Goal: Task Accomplishment & Management: Manage account settings

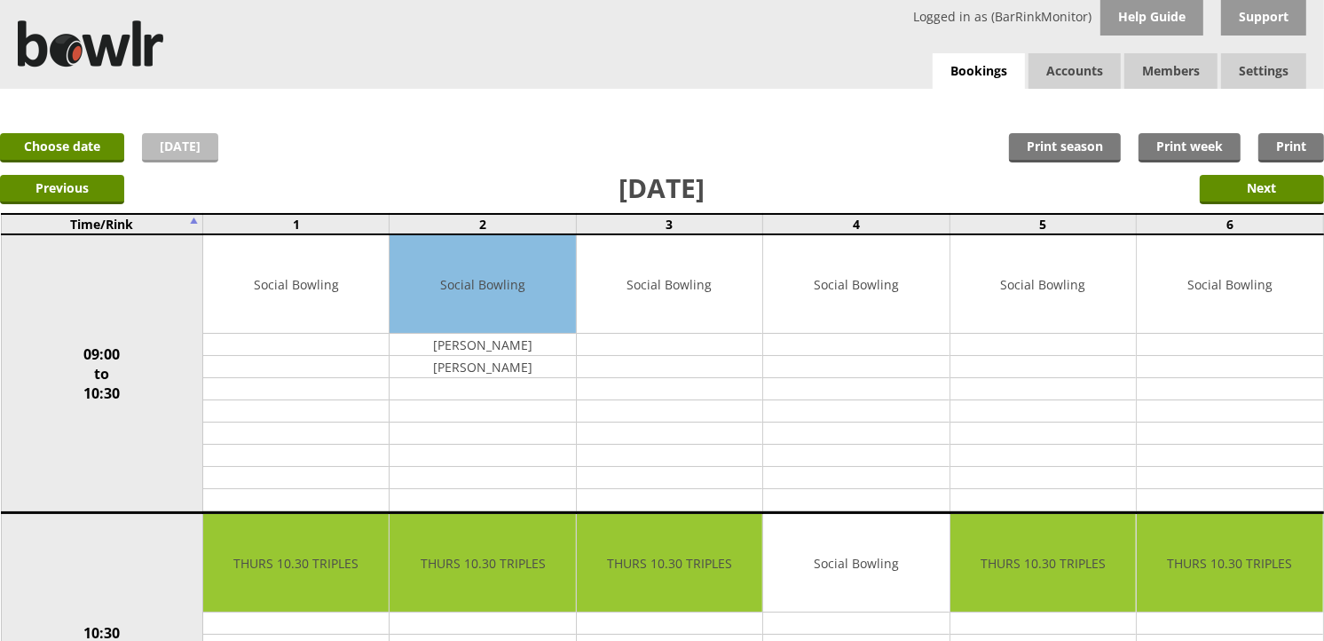
click at [165, 154] on link "Today" at bounding box center [180, 147] width 76 height 29
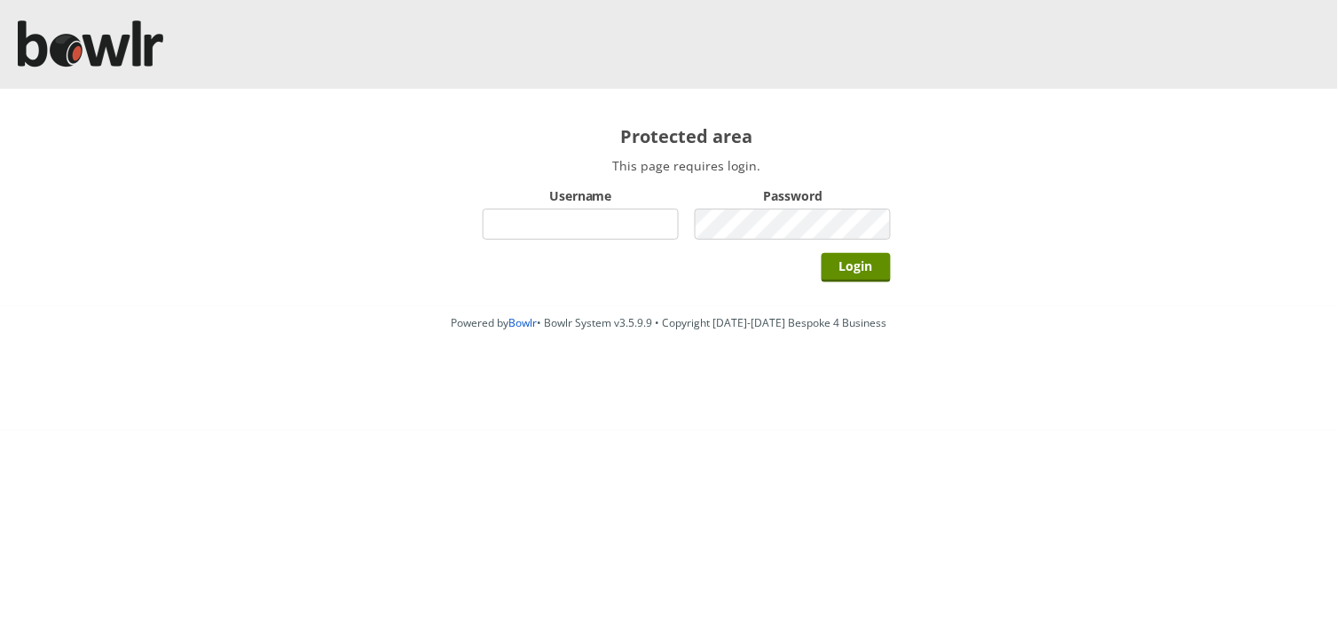
click at [527, 213] on input "Username" at bounding box center [581, 224] width 196 height 31
type input "hornseaindoorbowlsclub"
click at [822, 253] on input "Login" at bounding box center [856, 267] width 69 height 29
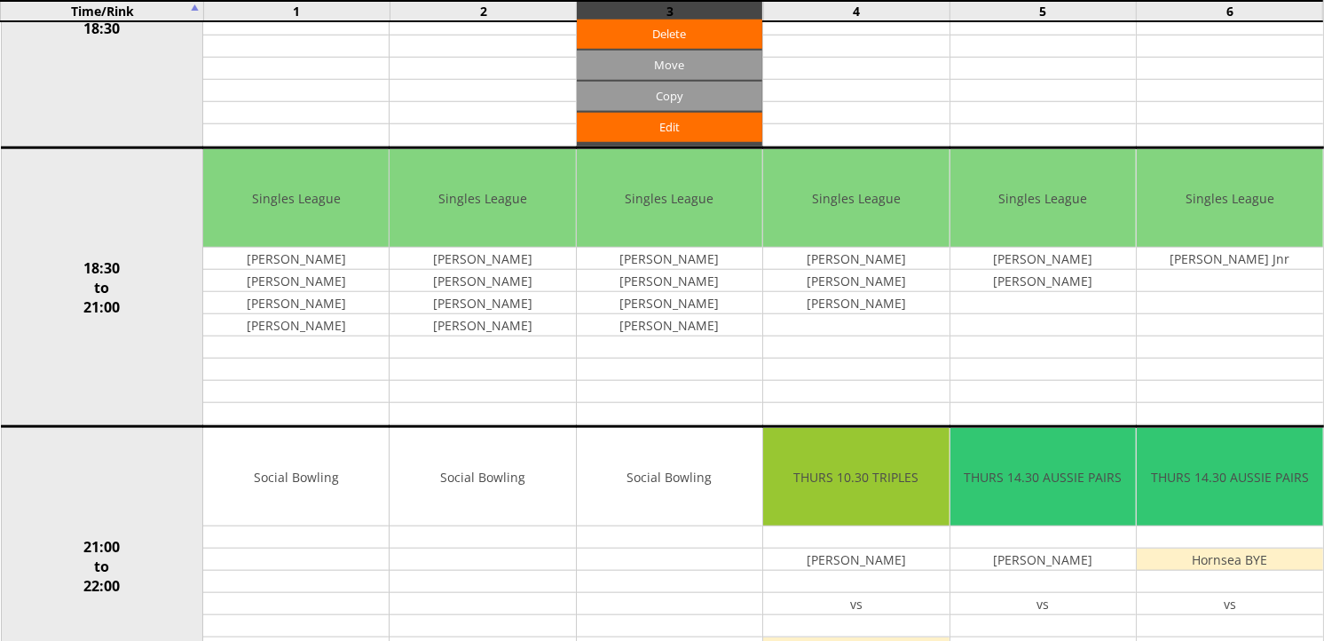
scroll to position [1478, 0]
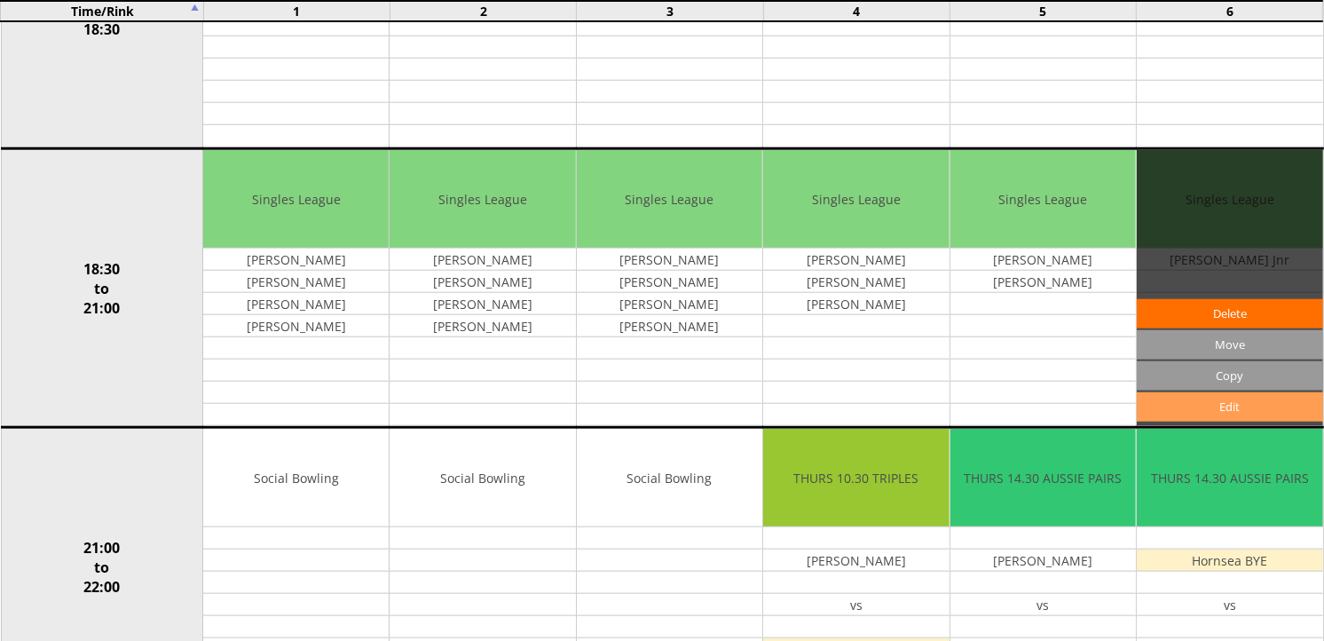
click at [1237, 405] on link "Edit" at bounding box center [1229, 406] width 185 height 29
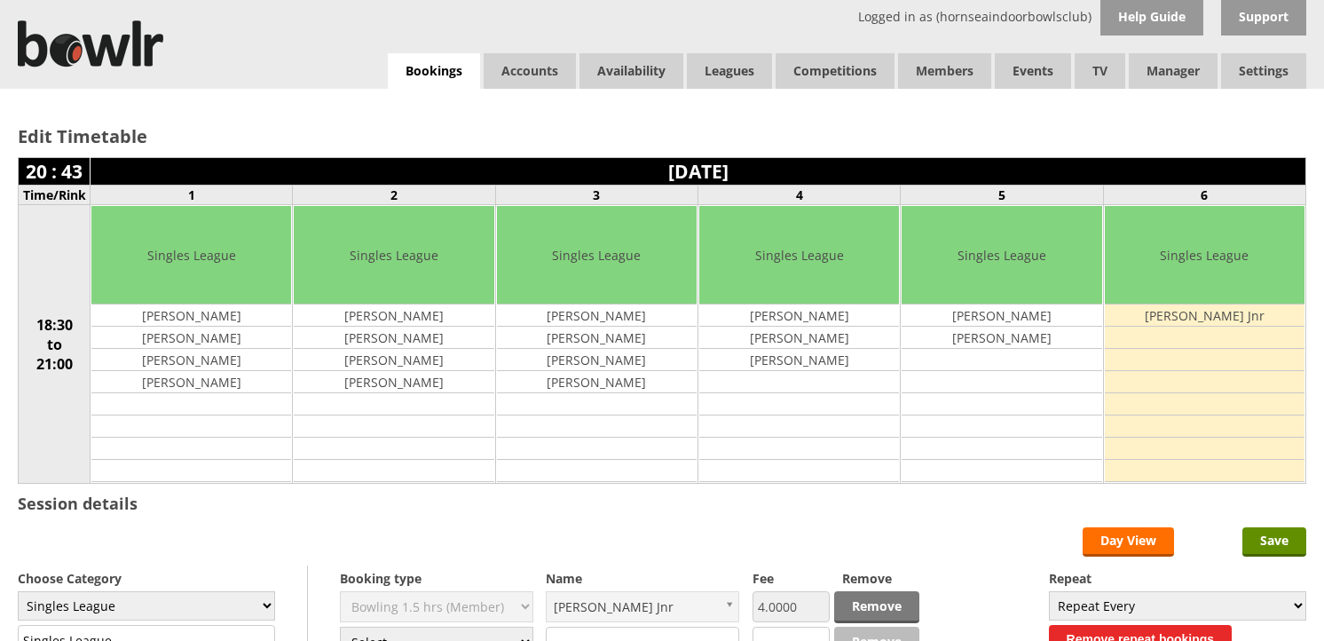
click at [513, 627] on select "Select... Club Competition (Member) Club Competition (Visitor) National (Member…" at bounding box center [436, 642] width 193 height 31
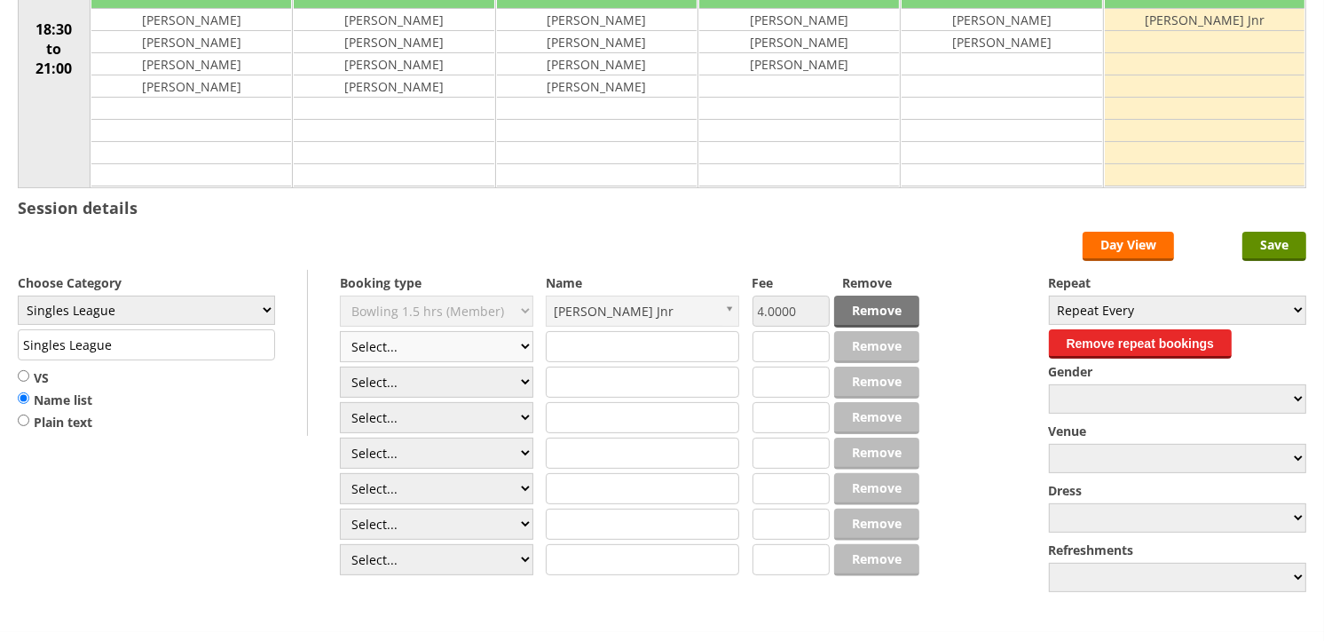
scroll to position [296, 0]
select select "1_48"
click at [340, 332] on select "Select... Club Competition (Member) Club Competition (Visitor) National (Member…" at bounding box center [436, 346] width 193 height 31
type input "4.0000"
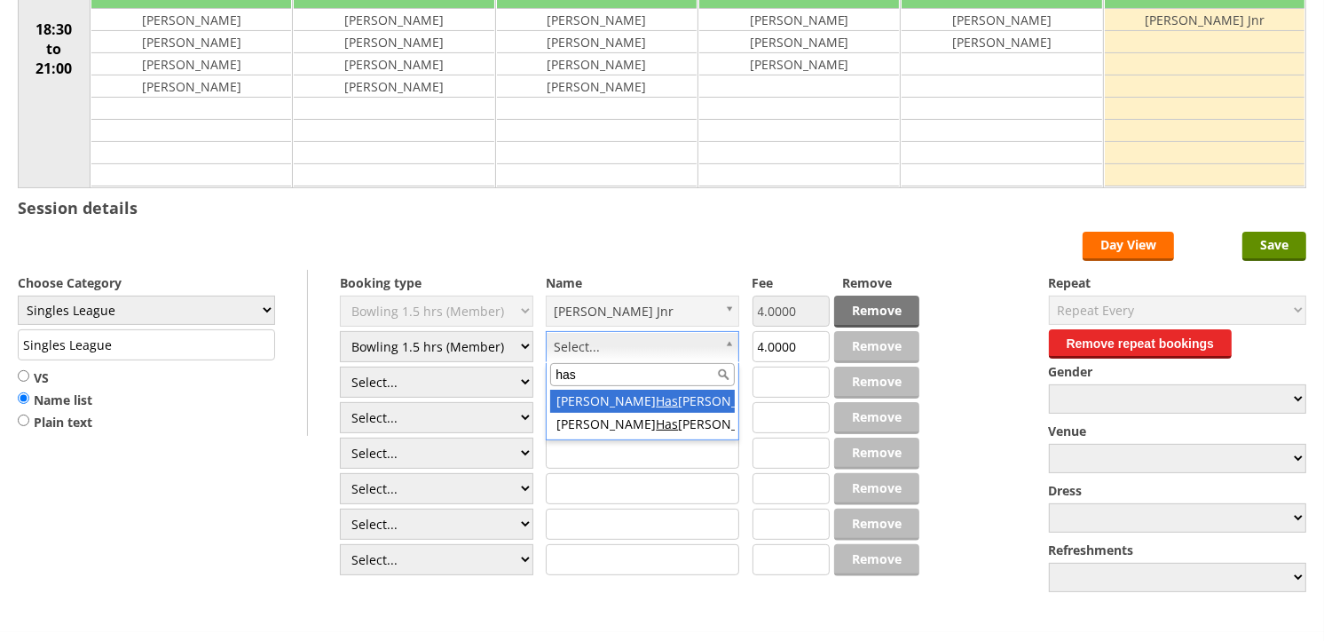
type input "has"
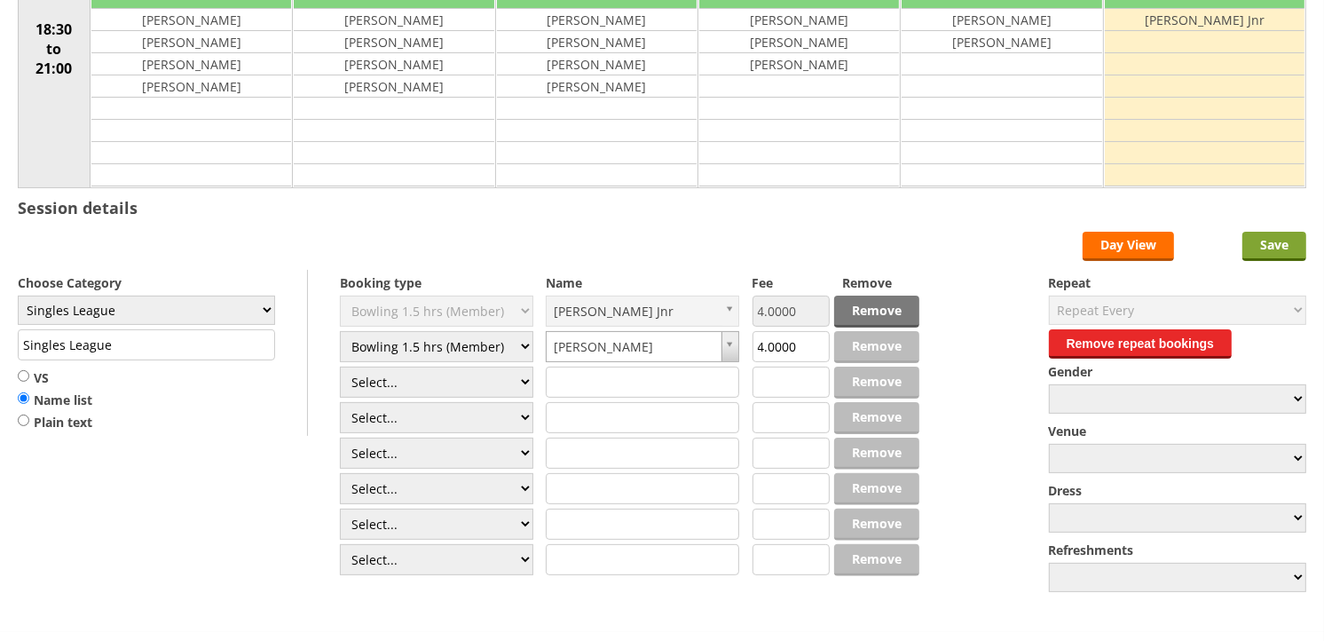
click at [1289, 233] on input "Save" at bounding box center [1274, 246] width 64 height 29
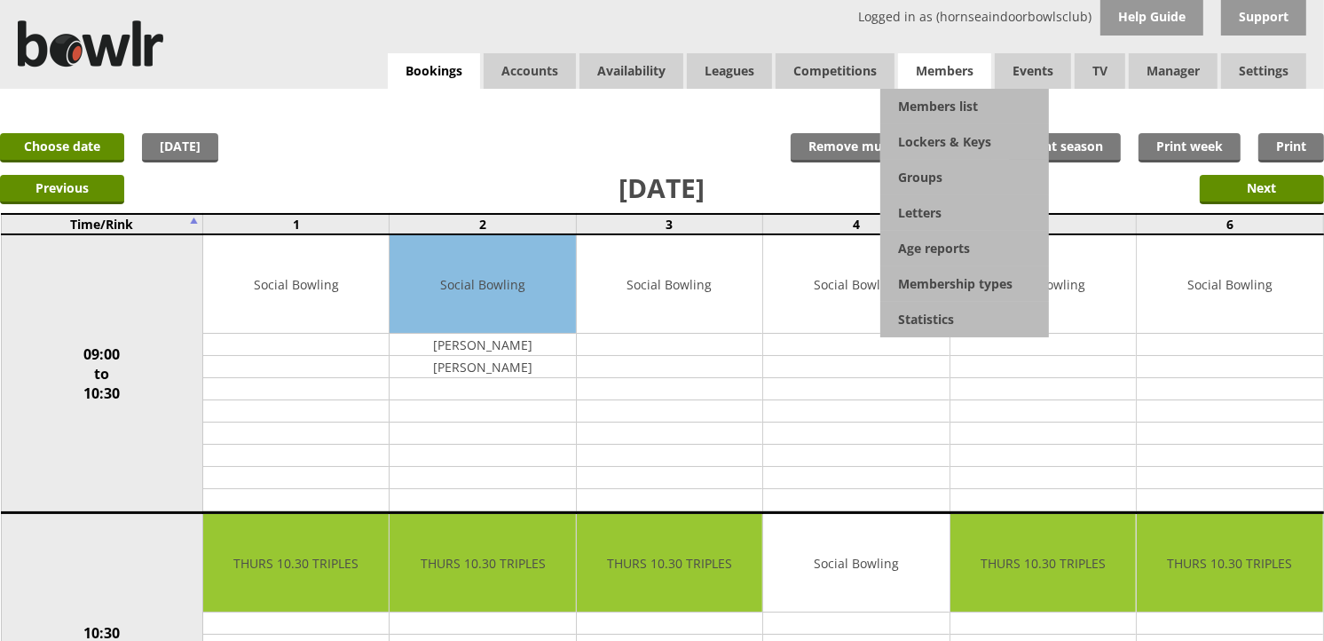
click at [947, 67] on span "Members" at bounding box center [944, 70] width 93 height 35
click at [939, 101] on link "Members list" at bounding box center [964, 106] width 169 height 35
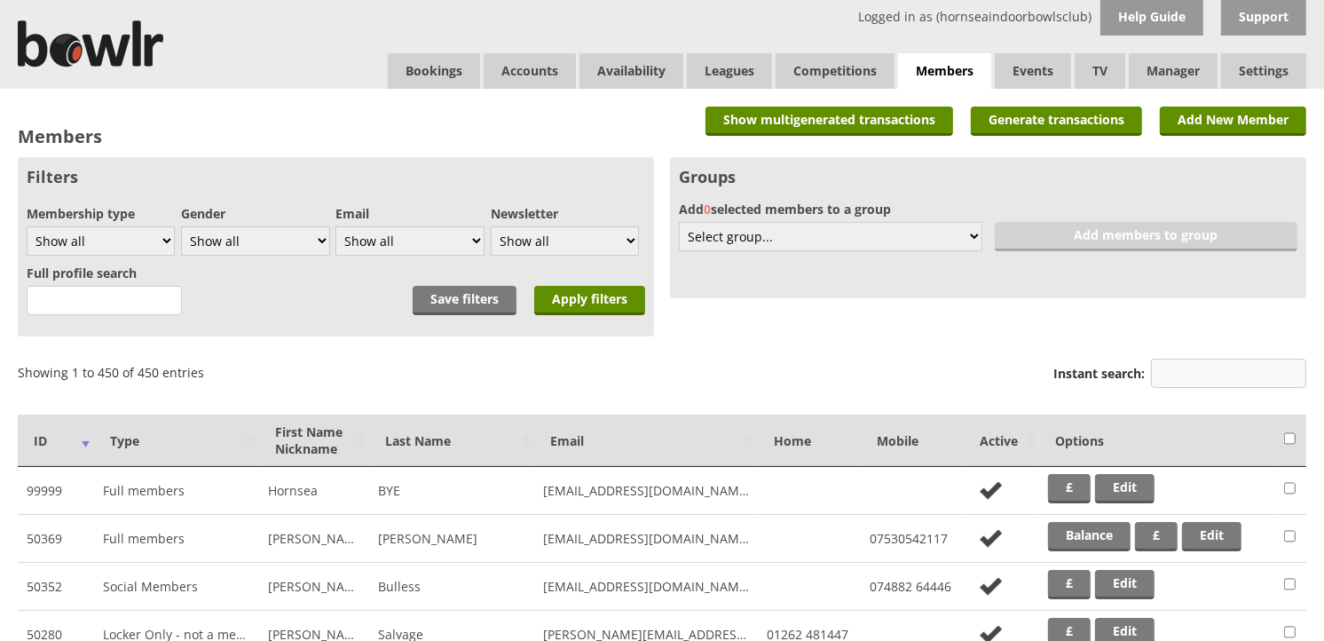
click at [1180, 367] on input "Instant search:" at bounding box center [1228, 373] width 155 height 29
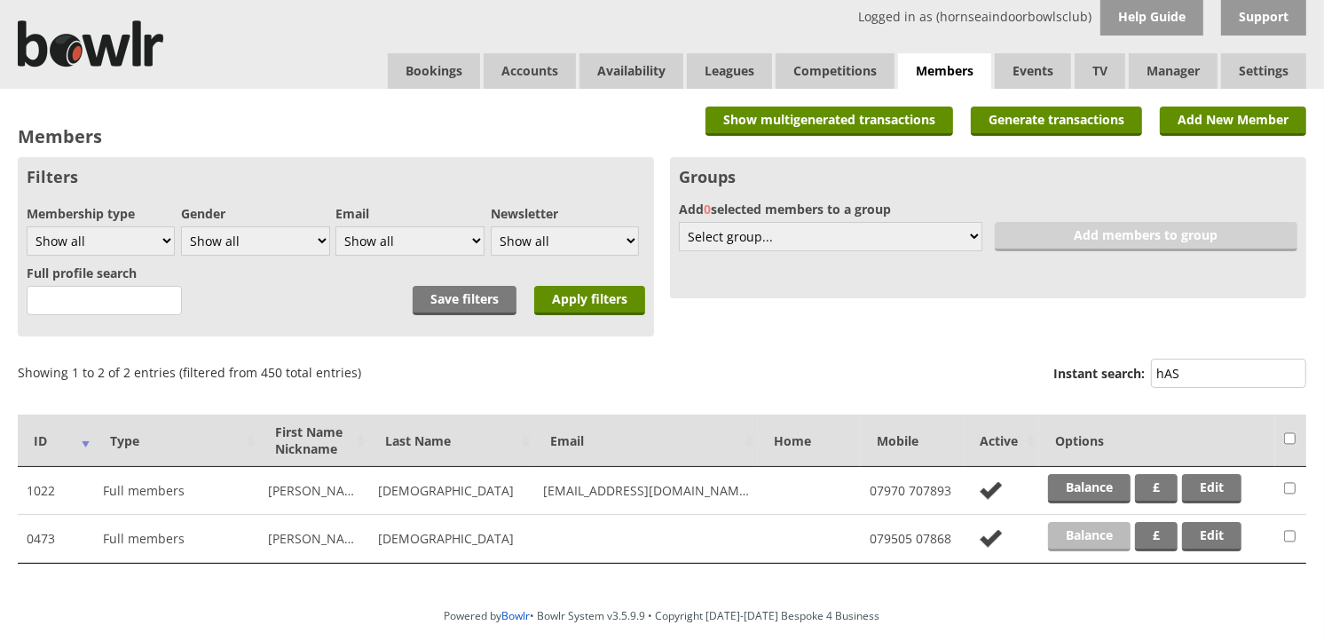
type input "hAS"
click at [1092, 538] on link "Balance" at bounding box center [1089, 536] width 83 height 29
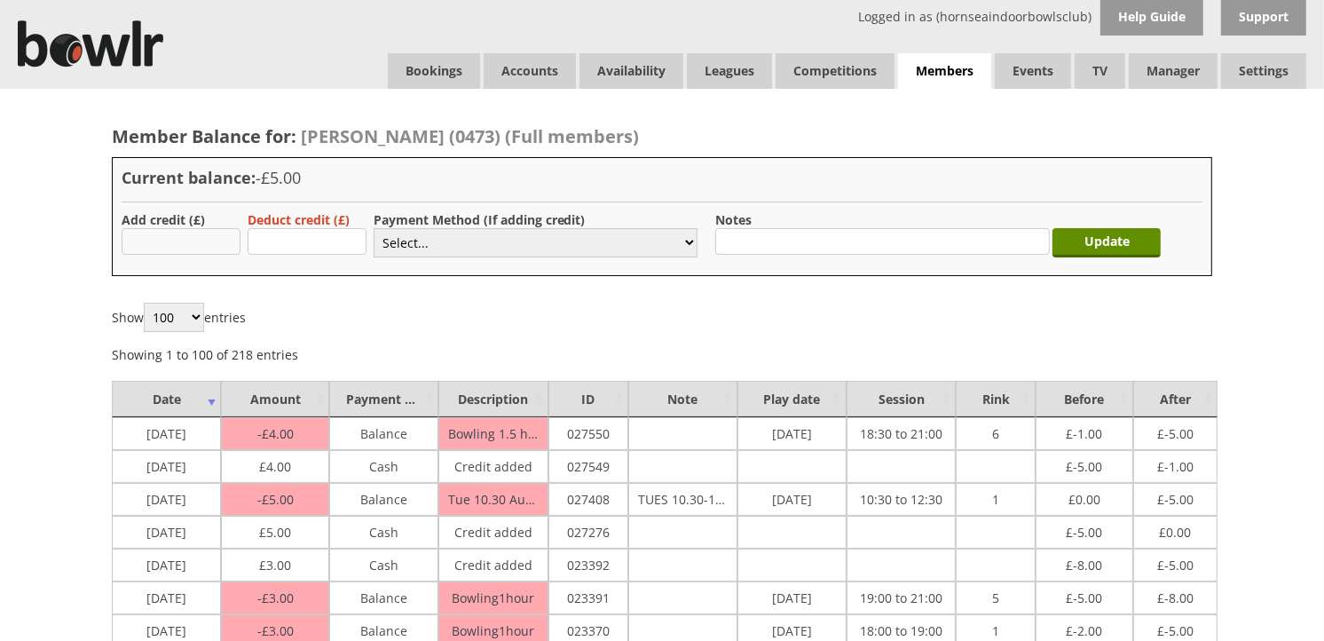
click at [180, 233] on input "text" at bounding box center [181, 241] width 119 height 27
type input "5.00"
click at [430, 243] on select "Select... Cash Card Cheque Bank Transfer Other Member Card Gift Voucher Balance" at bounding box center [536, 242] width 324 height 29
select select "2"
click at [374, 228] on select "Select... Cash Card Cheque Bank Transfer Other Member Card Gift Voucher Balance" at bounding box center [536, 242] width 324 height 29
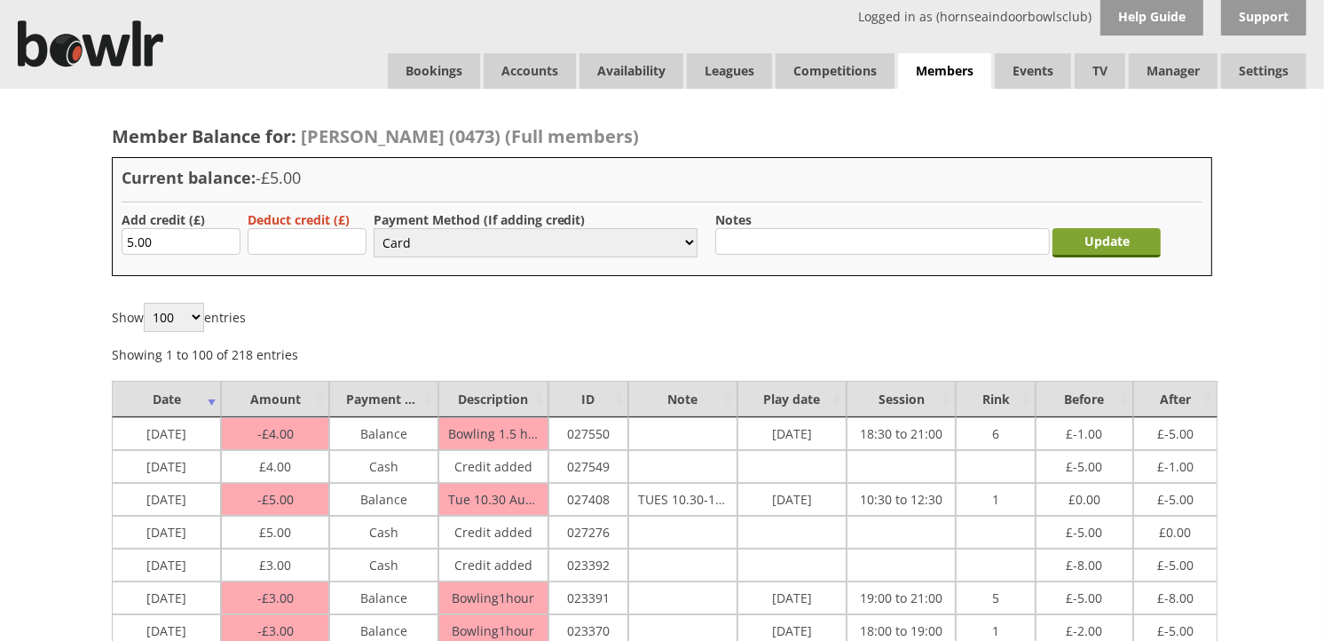
click at [1109, 240] on input "Update" at bounding box center [1106, 242] width 108 height 29
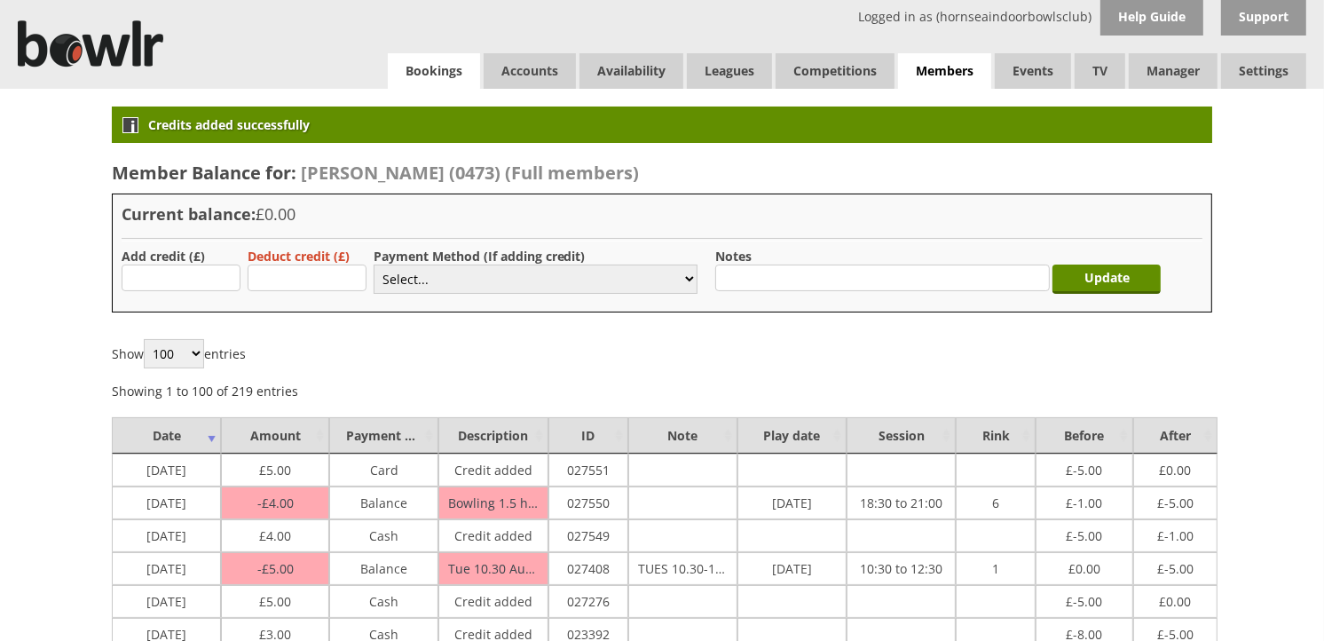
click at [458, 75] on link "Bookings" at bounding box center [434, 70] width 92 height 35
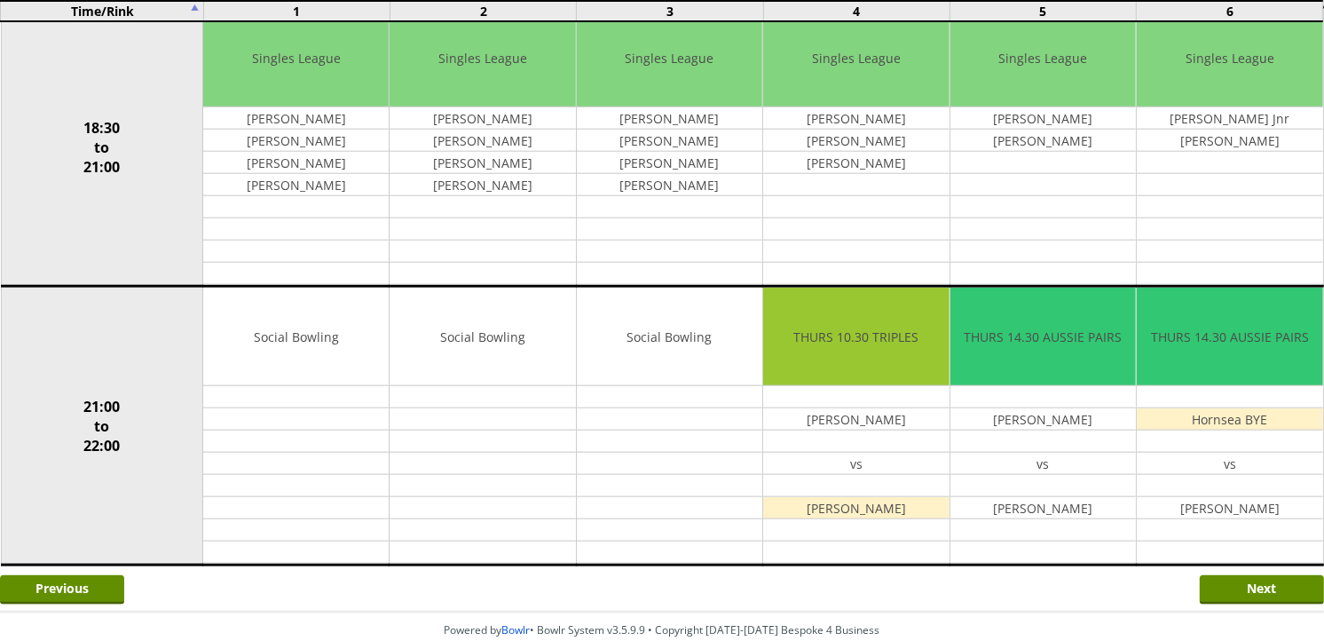
scroll to position [1647, 0]
